Goal: Task Accomplishment & Management: Use online tool/utility

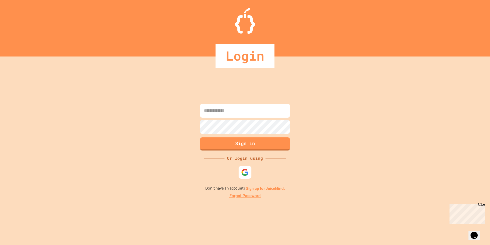
click at [226, 109] on input at bounding box center [245, 111] width 90 height 14
type input "**********"
click at [274, 140] on button "Sign in" at bounding box center [245, 142] width 92 height 13
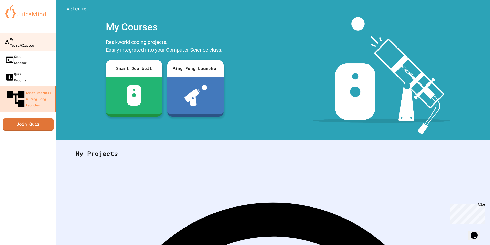
click at [28, 38] on div "My Teams/Classes" at bounding box center [18, 42] width 29 height 13
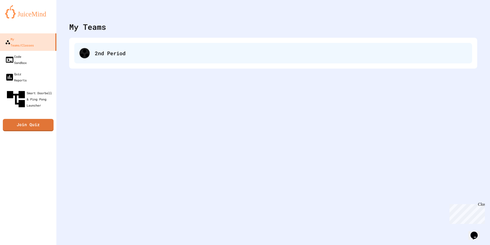
click at [93, 54] on div "2nd Period" at bounding box center [273, 53] width 398 height 21
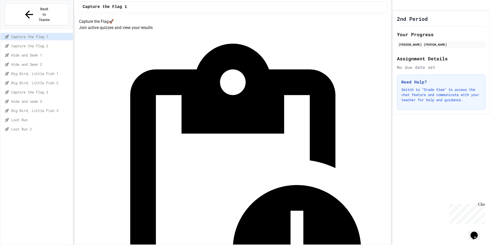
click at [33, 125] on div "Loot Run 2" at bounding box center [37, 128] width 72 height 7
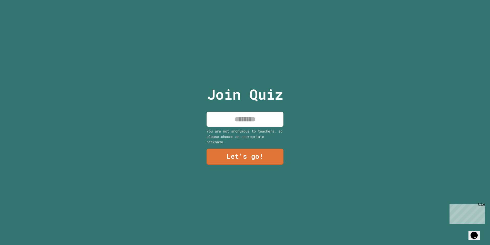
click at [228, 119] on input at bounding box center [245, 118] width 77 height 15
type input "******"
click at [256, 159] on link "Let's go!" at bounding box center [245, 155] width 76 height 17
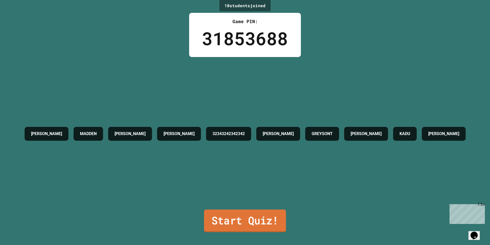
click at [221, 218] on link "Start Quiz!" at bounding box center [245, 220] width 82 height 23
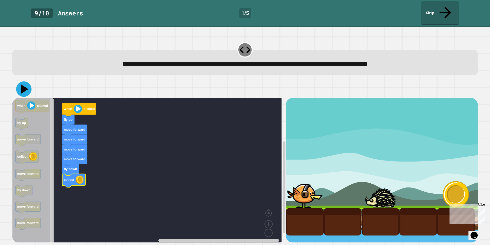
click at [26, 81] on icon at bounding box center [23, 88] width 15 height 15
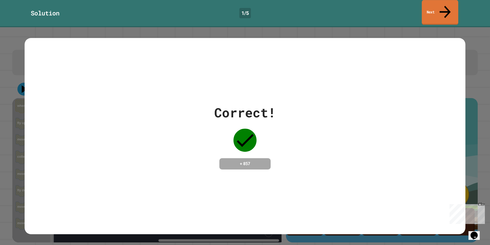
click at [435, 9] on link "Next" at bounding box center [440, 12] width 36 height 25
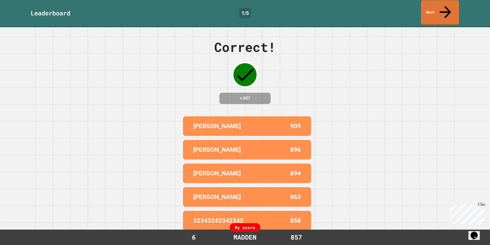
click at [446, 12] on link "Next" at bounding box center [440, 12] width 38 height 25
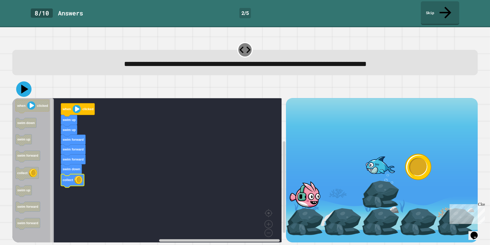
click at [26, 81] on icon at bounding box center [23, 88] width 15 height 15
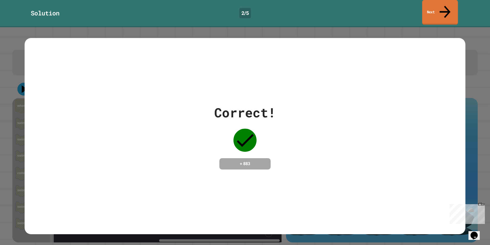
click at [442, 8] on link "Next" at bounding box center [440, 12] width 36 height 25
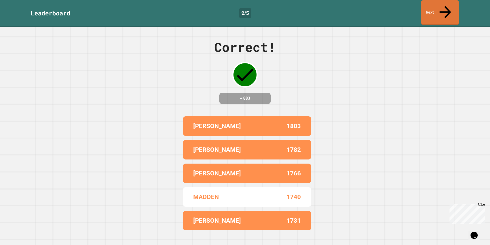
click at [442, 8] on link "Next" at bounding box center [440, 12] width 38 height 25
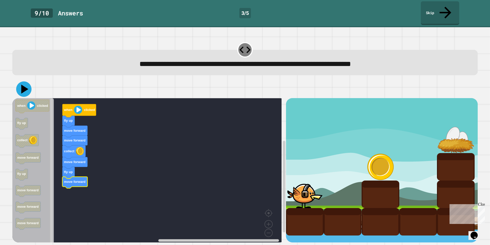
click at [23, 84] on icon at bounding box center [24, 88] width 7 height 9
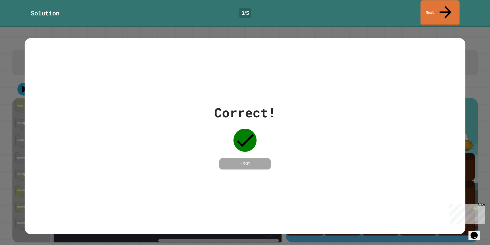
click at [446, 9] on icon at bounding box center [446, 12] width 18 height 18
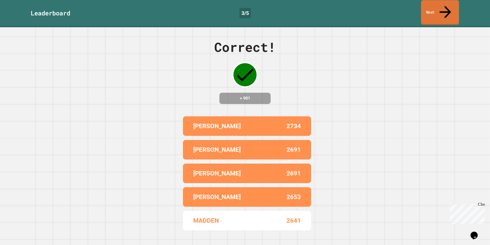
click at [446, 9] on link "Next" at bounding box center [440, 12] width 38 height 25
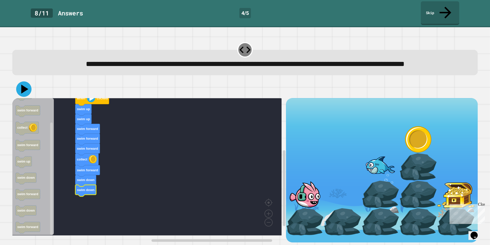
click at [22, 90] on icon at bounding box center [23, 88] width 15 height 15
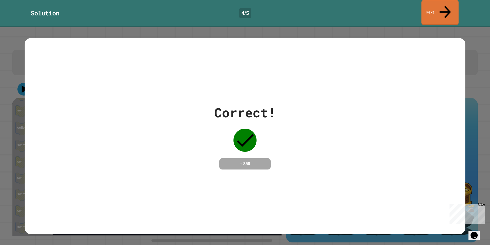
click at [430, 9] on link "Next" at bounding box center [439, 12] width 37 height 25
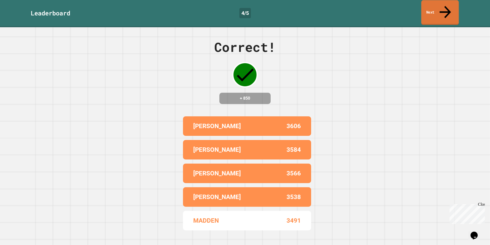
click at [435, 9] on link "Next" at bounding box center [440, 12] width 38 height 25
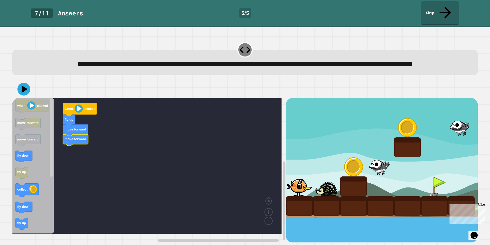
click at [85, 145] on icon "Blockly Workspace" at bounding box center [75, 140] width 25 height 12
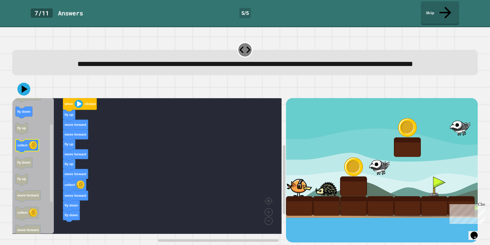
click at [60, 154] on div "when clicked fly up move forward move forward fly up move forward fly up move f…" at bounding box center [149, 170] width 274 height 144
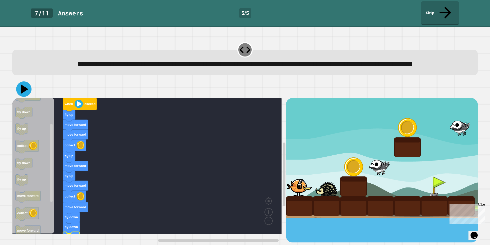
click at [30, 90] on button at bounding box center [23, 88] width 15 height 15
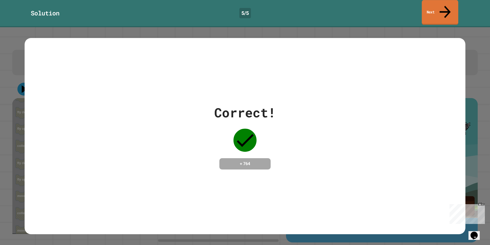
click at [436, 8] on link "Next" at bounding box center [440, 12] width 36 height 25
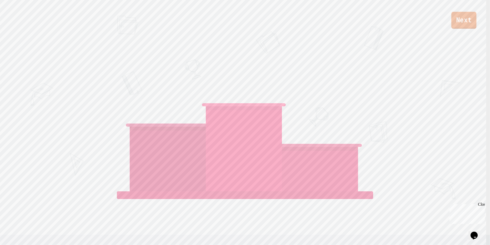
click at [456, 25] on link "Next" at bounding box center [463, 20] width 25 height 17
